Goal: Task Accomplishment & Management: Complete application form

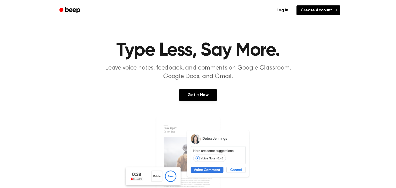
click at [314, 7] on link "Create Account" at bounding box center [319, 10] width 44 height 10
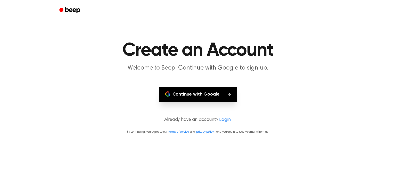
click at [221, 100] on button "Continue with Google" at bounding box center [198, 94] width 78 height 15
click at [202, 97] on button "Continue with Google" at bounding box center [198, 94] width 78 height 15
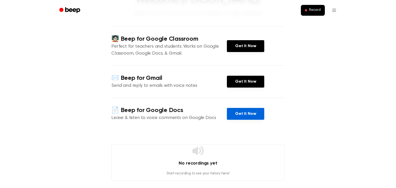
scroll to position [47, 0]
click at [236, 116] on link "Get It Now" at bounding box center [245, 114] width 37 height 12
